Goal: Information Seeking & Learning: Learn about a topic

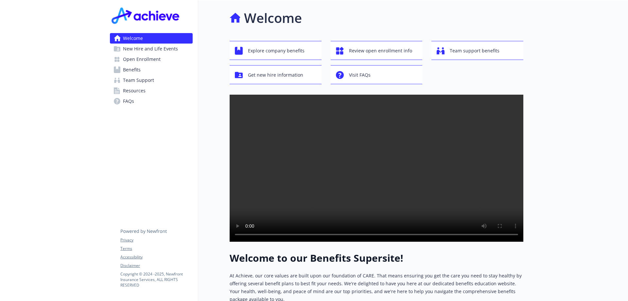
click at [129, 71] on span "Benefits" at bounding box center [132, 69] width 18 height 10
